Goal: Task Accomplishment & Management: Manage account settings

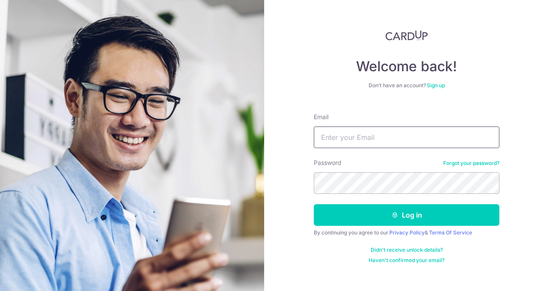
type input "[EMAIL_ADDRESS][DOMAIN_NAME]"
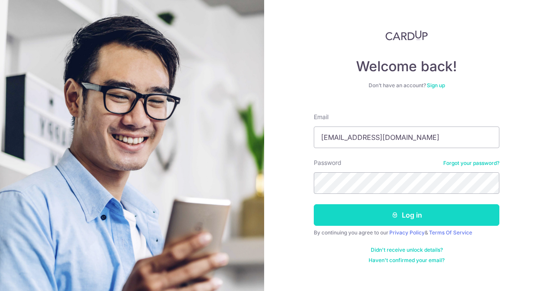
click at [371, 211] on button "Log in" at bounding box center [407, 215] width 186 height 22
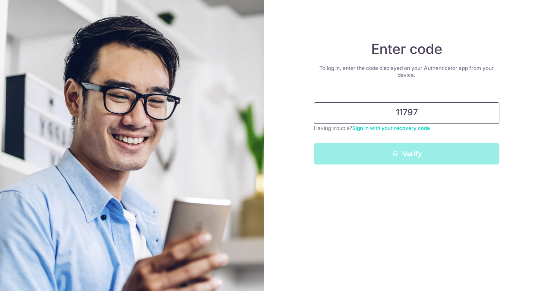
type input "117971"
click at [398, 151] on div "Verify" at bounding box center [407, 154] width 196 height 22
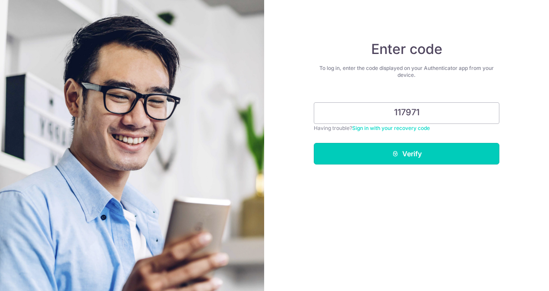
click at [398, 151] on icon "submit" at bounding box center [395, 153] width 7 height 7
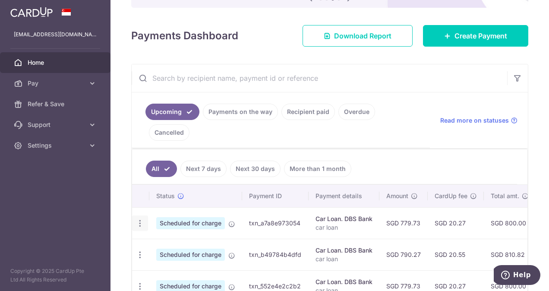
click at [144, 215] on div "Update payment Cancel payment" at bounding box center [140, 223] width 16 height 16
click at [143, 219] on icon "button" at bounding box center [140, 223] width 9 height 9
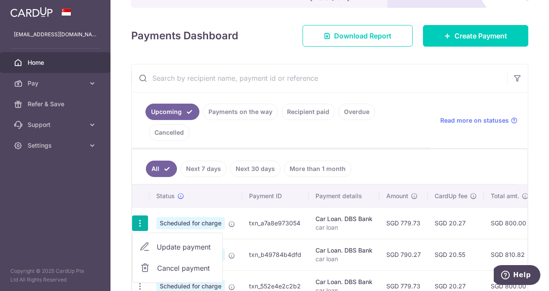
click at [169, 242] on span "Update payment" at bounding box center [186, 247] width 59 height 10
radio input "true"
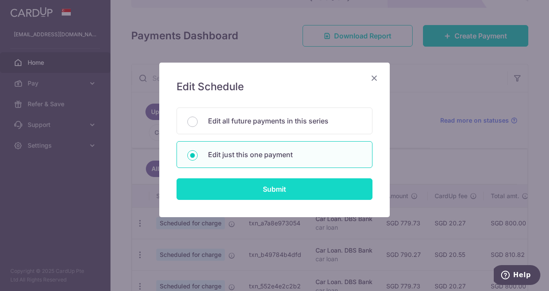
click at [253, 186] on input "Submit" at bounding box center [274, 189] width 196 height 22
radio input "true"
type input "779.73"
type input "[DATE]"
type input "car loan"
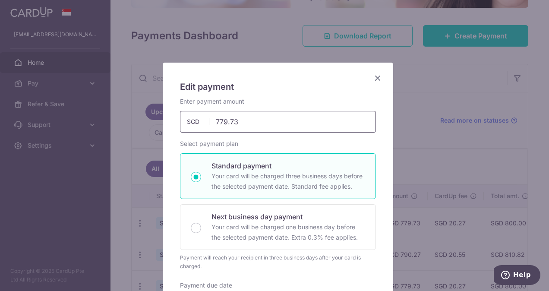
drag, startPoint x: 239, startPoint y: 117, endPoint x: 169, endPoint y: 111, distance: 70.6
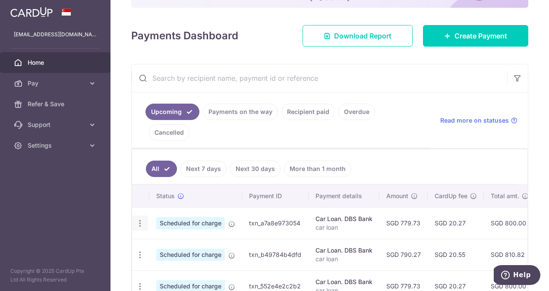
click at [140, 219] on icon "button" at bounding box center [140, 223] width 9 height 9
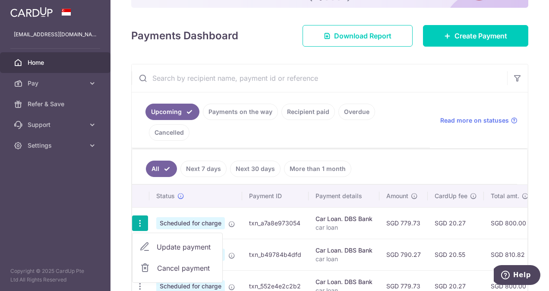
click at [170, 242] on span "Update payment" at bounding box center [186, 247] width 59 height 10
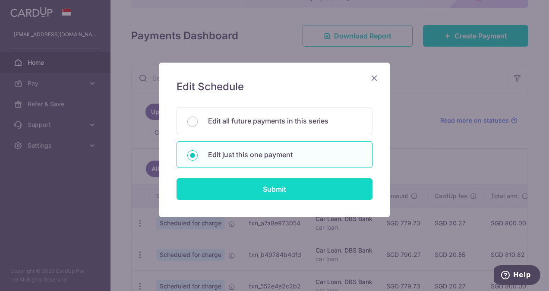
click at [240, 178] on input "Submit" at bounding box center [274, 189] width 196 height 22
type input "779.73"
radio input "true"
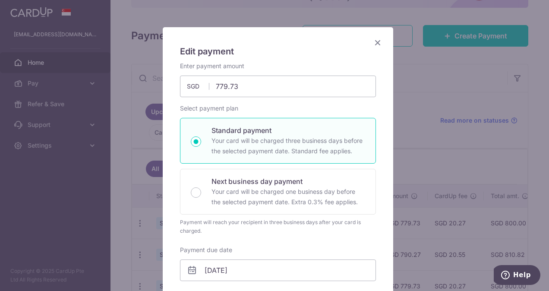
scroll to position [62, 0]
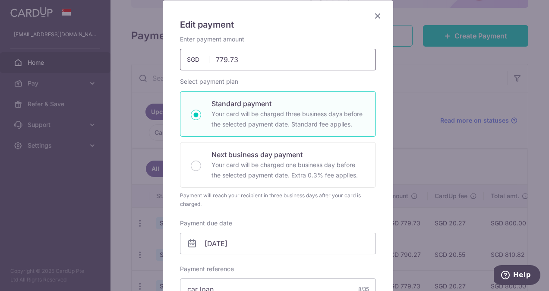
drag, startPoint x: 268, startPoint y: 57, endPoint x: 129, endPoint y: 54, distance: 139.9
click at [129, 54] on div "Edit payment By clicking apply, you will make changes to all payments to DBS Ba…" at bounding box center [274, 145] width 549 height 291
type input "470.00"
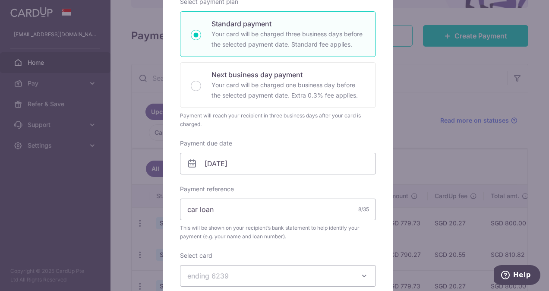
scroll to position [23, 0]
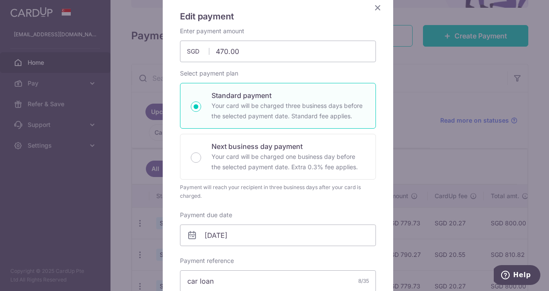
click at [299, 128] on div "Standard payment Your card will be charged three business days before the selec…" at bounding box center [278, 106] width 196 height 46
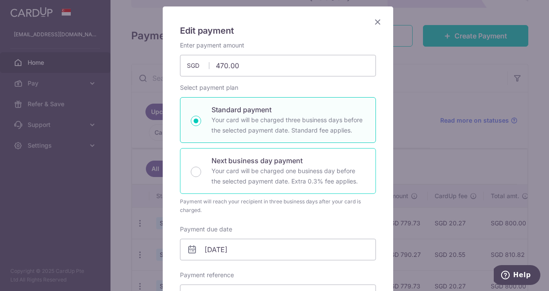
scroll to position [52, 0]
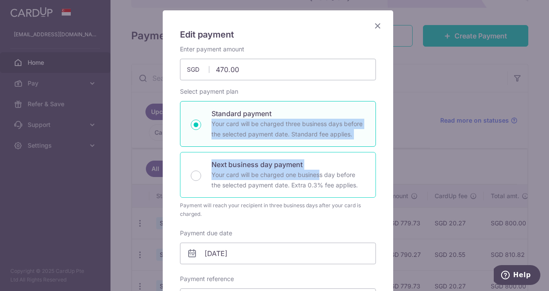
drag, startPoint x: 271, startPoint y: 117, endPoint x: 242, endPoint y: 179, distance: 68.9
click at [242, 179] on div "Standard payment Your card will be charged three business days before the selec…" at bounding box center [278, 149] width 196 height 97
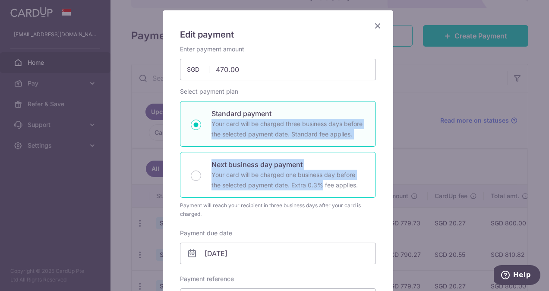
click at [242, 179] on p "Your card will be charged one business day before the selected payment date. Ex…" at bounding box center [288, 180] width 154 height 21
click at [201, 179] on input "Next business day payment Your card will be charged one business day before the…" at bounding box center [196, 175] width 10 height 10
radio input "false"
radio input "true"
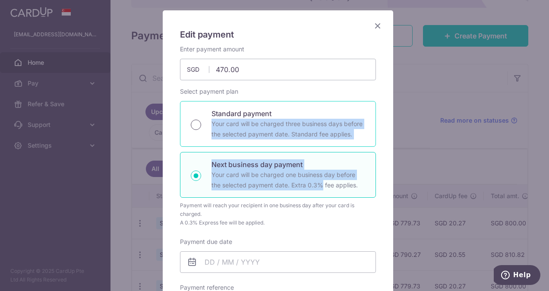
click at [191, 121] on input "Standard payment Your card will be charged three business days before the selec…" at bounding box center [196, 125] width 10 height 10
radio input "true"
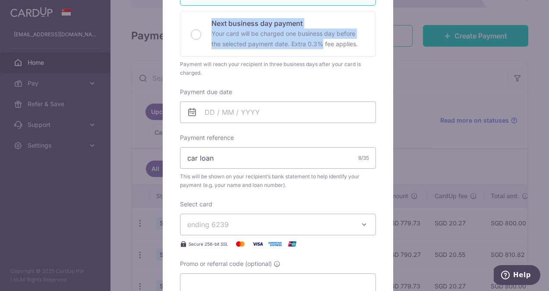
scroll to position [194, 0]
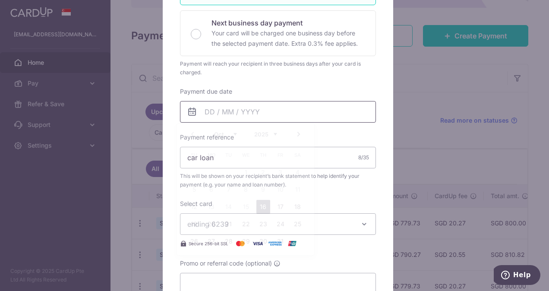
click at [207, 111] on input "Payment due date" at bounding box center [278, 112] width 196 height 22
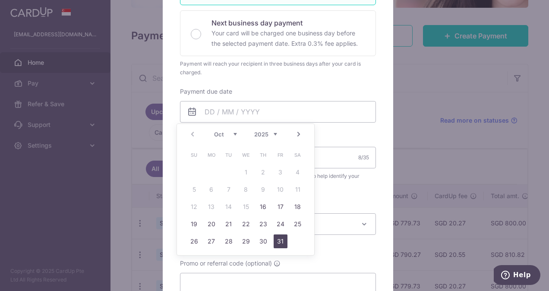
click at [278, 240] on link "31" at bounding box center [281, 241] width 14 height 14
type input "[DATE]"
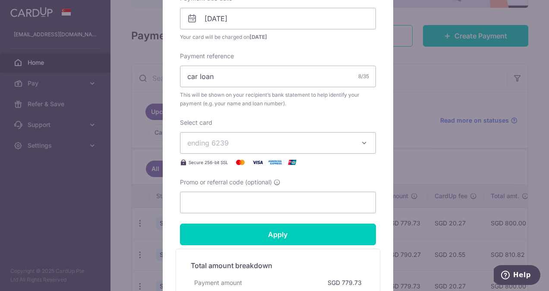
scroll to position [287, 0]
click at [354, 147] on button "ending 6239" at bounding box center [278, 143] width 196 height 22
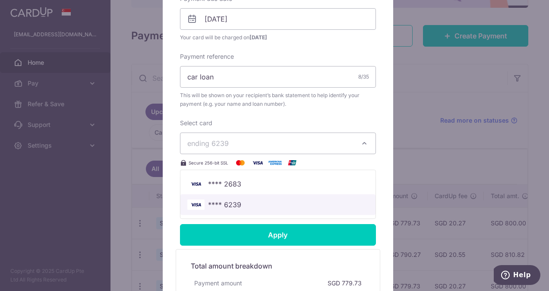
click at [314, 202] on span "**** 6239" at bounding box center [277, 204] width 181 height 10
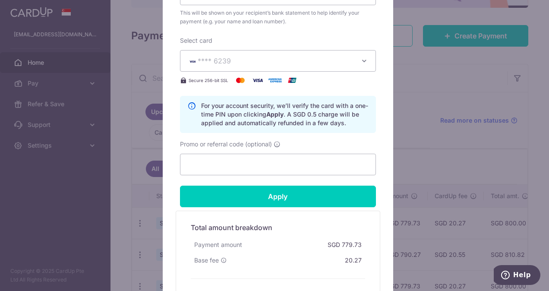
scroll to position [415, 0]
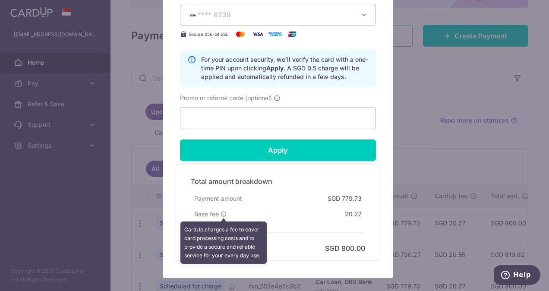
click at [221, 213] on icon at bounding box center [224, 214] width 6 height 6
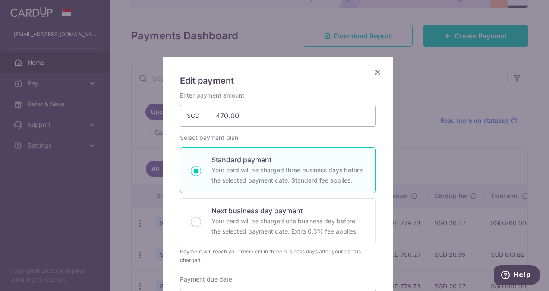
scroll to position [0, 0]
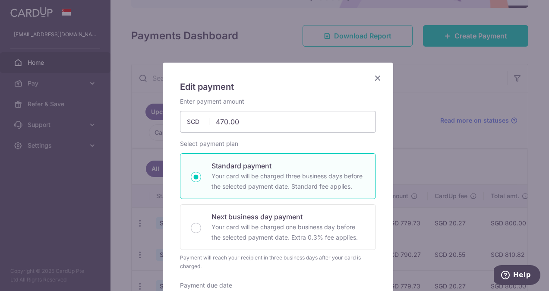
click at [375, 76] on icon "Close" at bounding box center [377, 77] width 10 height 11
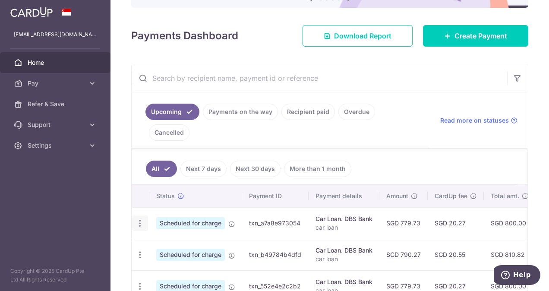
click at [139, 219] on icon "button" at bounding box center [140, 223] width 9 height 9
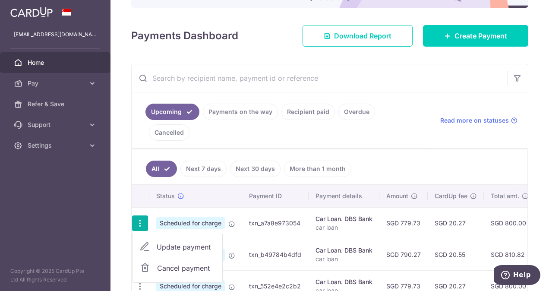
click at [167, 242] on span "Update payment" at bounding box center [186, 247] width 59 height 10
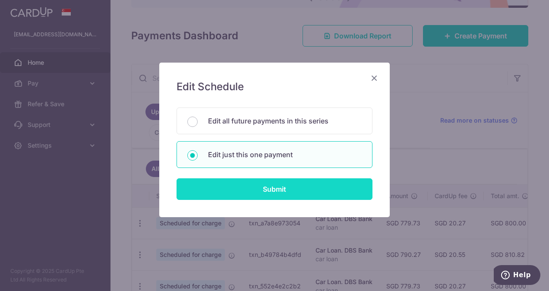
click at [253, 189] on input "Submit" at bounding box center [274, 189] width 196 height 22
type input "779.73"
radio input "true"
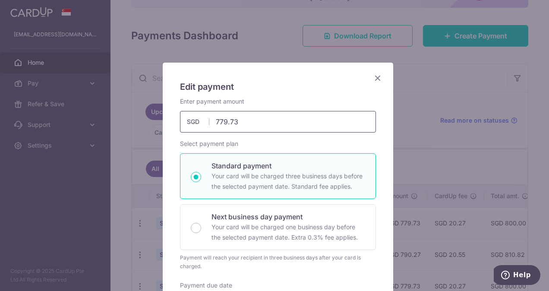
drag, startPoint x: 265, startPoint y: 122, endPoint x: 125, endPoint y: 116, distance: 139.9
click at [125, 116] on div "Edit payment By clicking apply, you will make changes to all payments to DBS Ba…" at bounding box center [274, 145] width 549 height 291
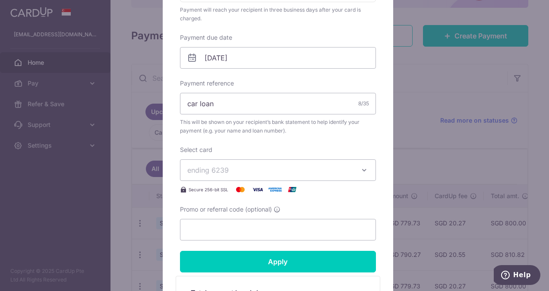
scroll to position [343, 0]
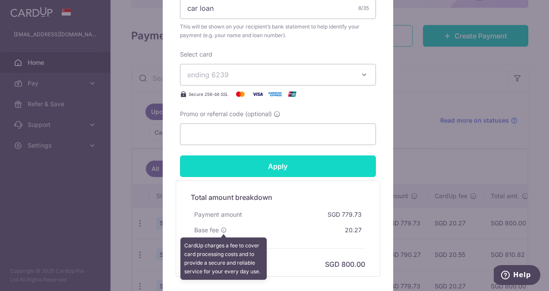
type input "467.80"
click at [299, 160] on input "Apply" at bounding box center [278, 166] width 196 height 22
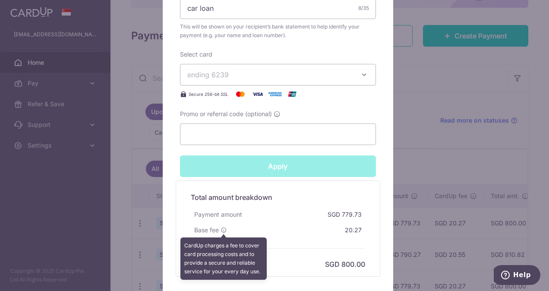
type input "Successfully Applied"
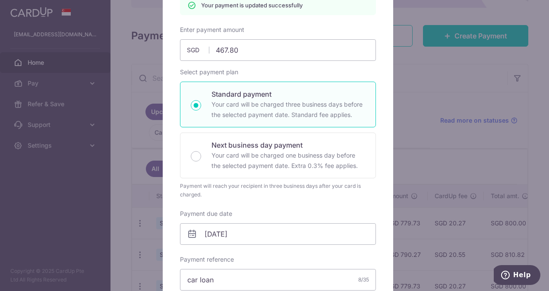
scroll to position [67, 0]
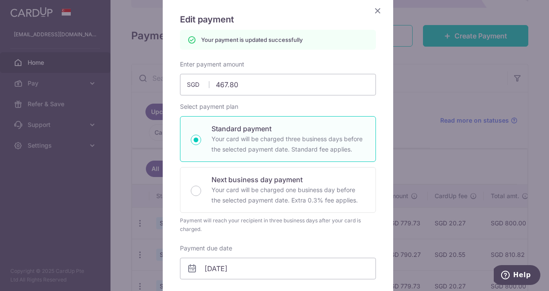
click at [374, 11] on icon "Close" at bounding box center [377, 10] width 10 height 11
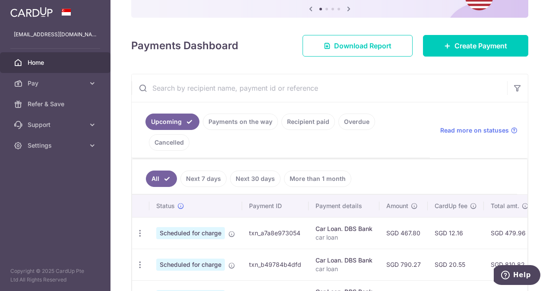
scroll to position [93, 0]
click at [448, 159] on ul "All Next 7 days Next 30 days More than 1 month" at bounding box center [324, 176] width 385 height 35
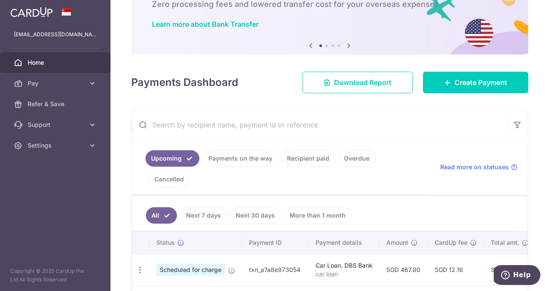
scroll to position [90, 0]
